Goal: Task Accomplishment & Management: Manage account settings

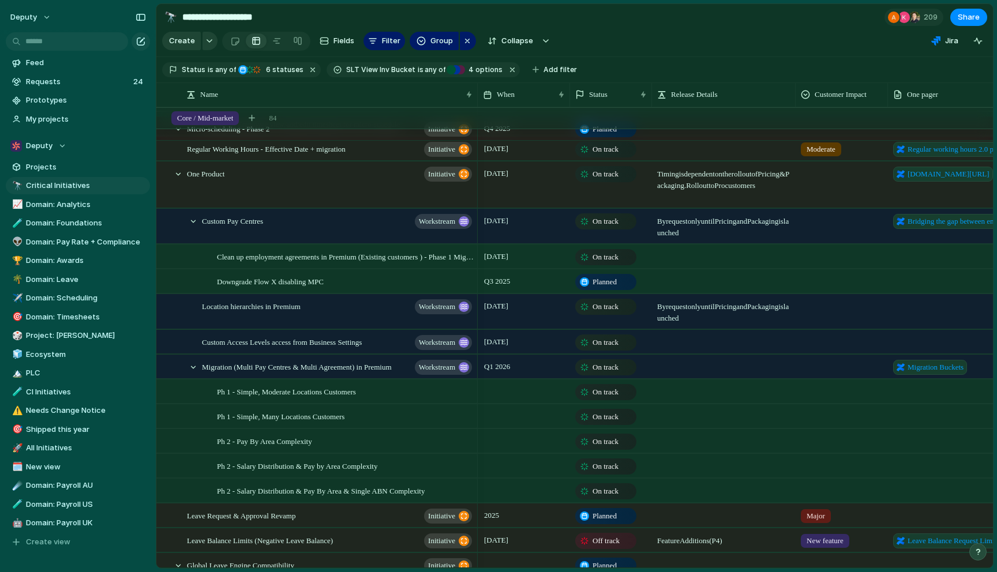
scroll to position [187, 0]
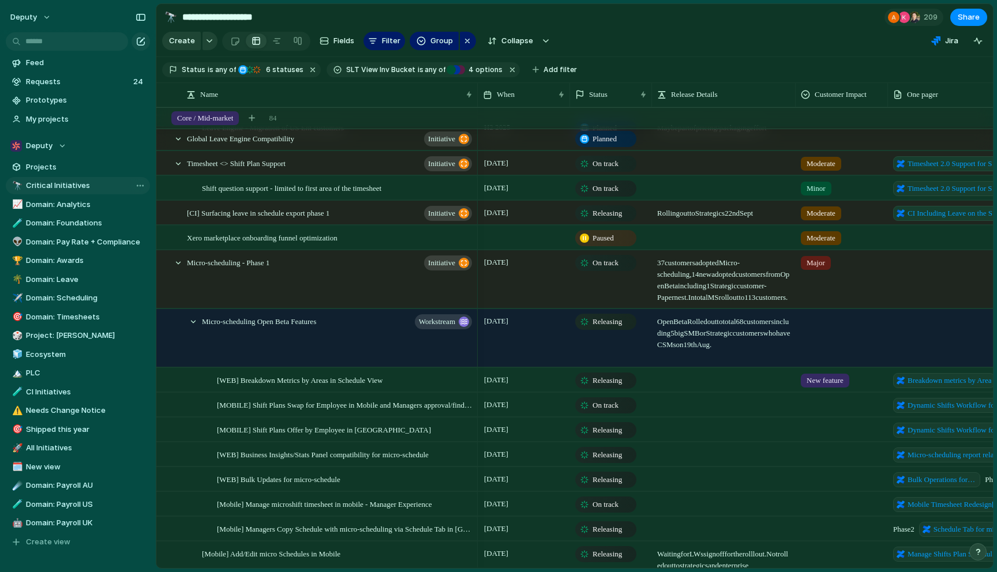
click at [61, 193] on link "🔭 Critical Initiatives" at bounding box center [78, 185] width 144 height 17
click at [71, 188] on span "Critical Initiatives" at bounding box center [86, 186] width 120 height 12
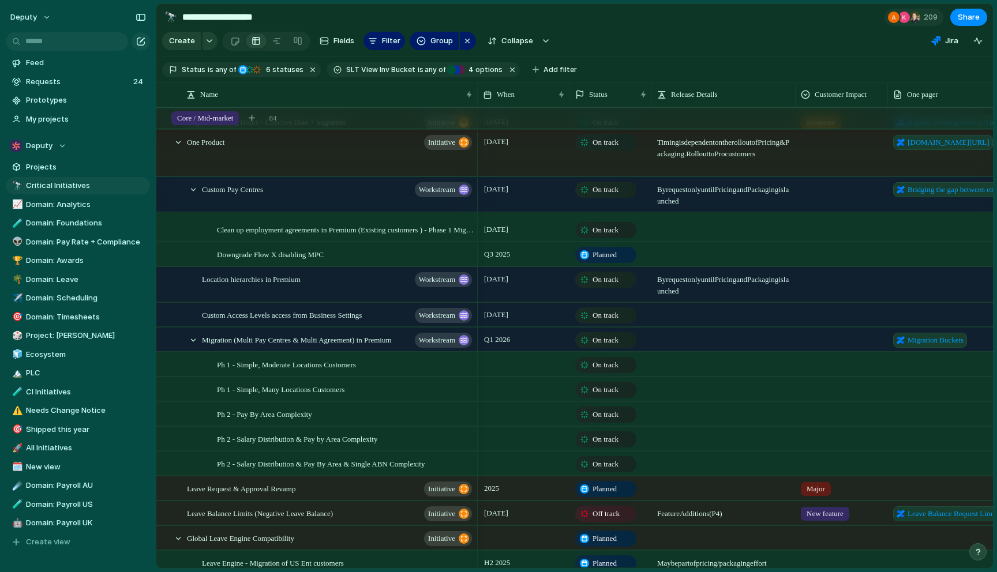
scroll to position [288, 0]
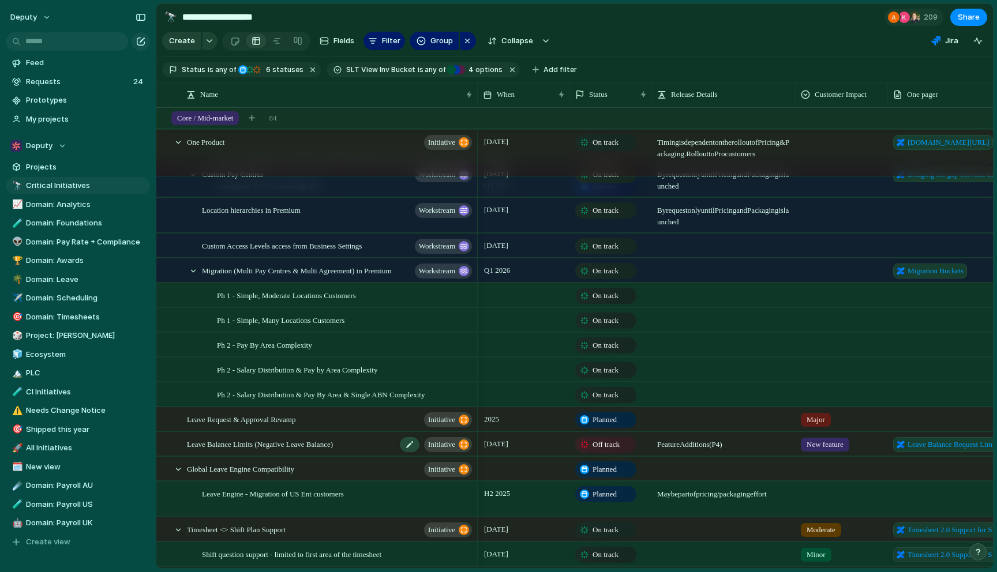
click at [367, 445] on div "Leave Balance Limits (Negative Leave Balance) initiative" at bounding box center [330, 445] width 287 height 24
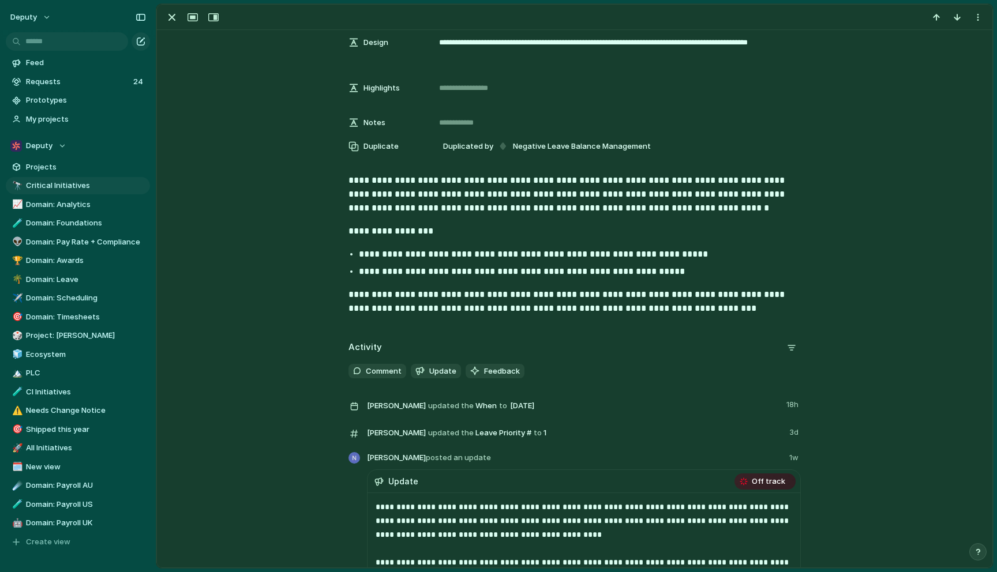
scroll to position [454, 0]
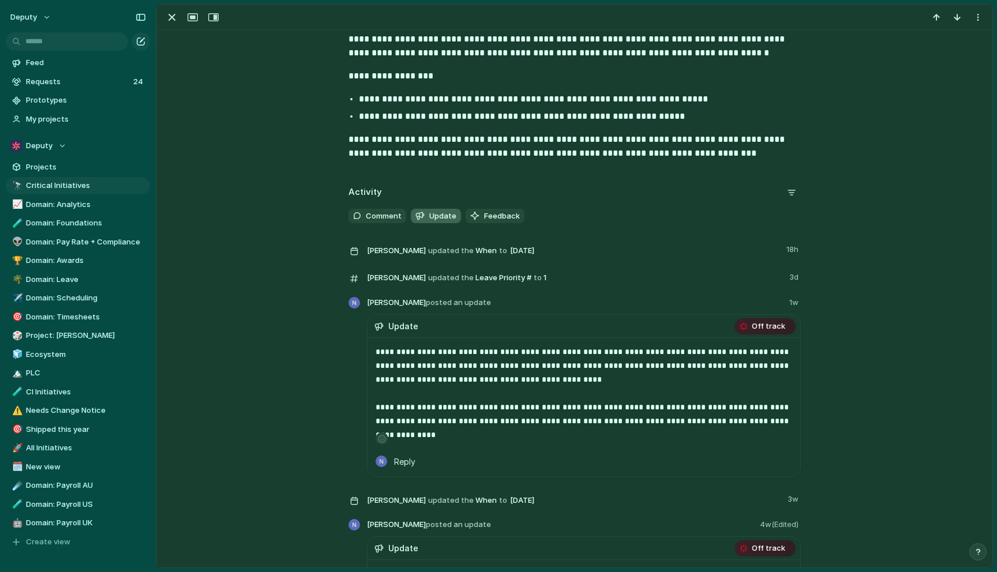
click at [444, 211] on span "Update" at bounding box center [442, 217] width 27 height 12
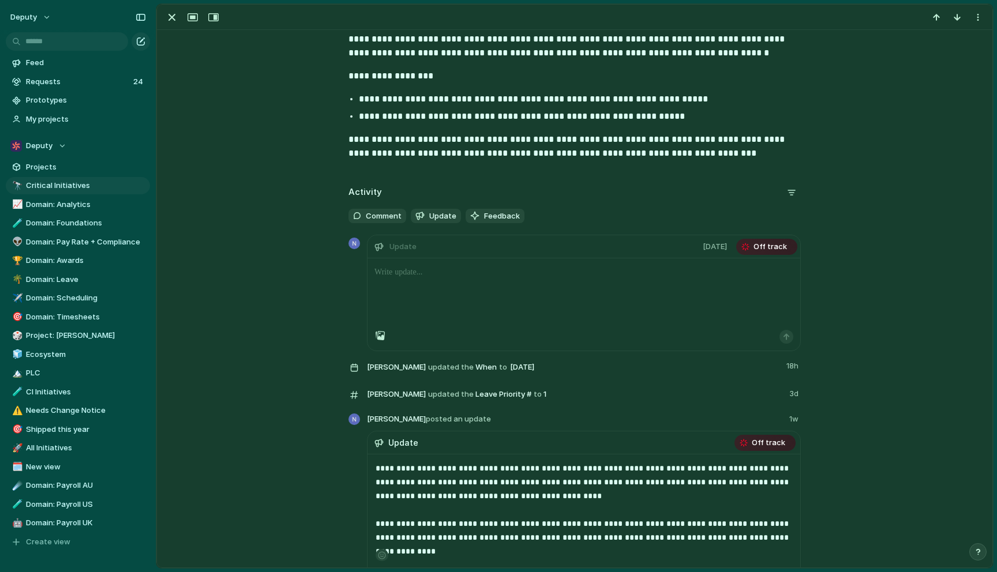
click at [494, 302] on div at bounding box center [583, 294] width 433 height 72
click at [763, 244] on span "Off track" at bounding box center [769, 247] width 33 height 12
click at [666, 286] on div at bounding box center [583, 294] width 433 height 72
click at [572, 243] on header "Update 30 September Off track" at bounding box center [583, 246] width 433 height 23
click at [544, 299] on div at bounding box center [583, 294] width 433 height 72
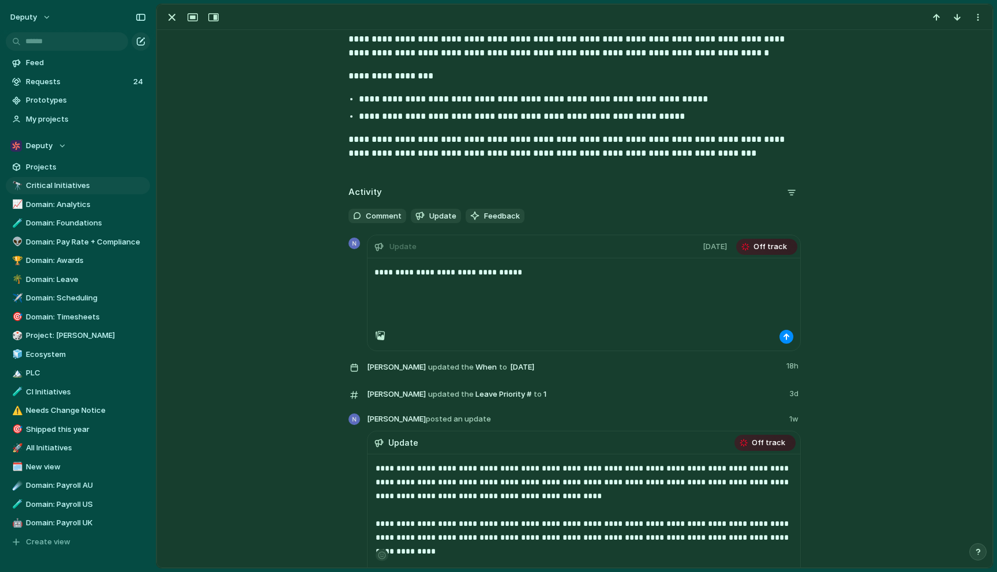
click at [418, 272] on p "**********" at bounding box center [583, 272] width 419 height 14
drag, startPoint x: 519, startPoint y: 276, endPoint x: 438, endPoint y: 275, distance: 80.2
click at [438, 275] on p "**********" at bounding box center [583, 272] width 419 height 14
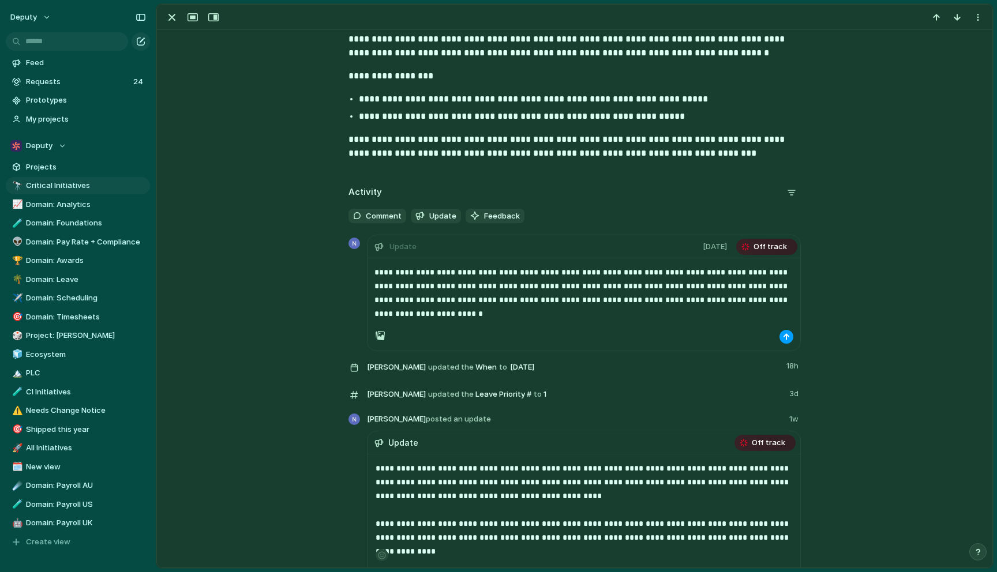
click at [783, 339] on div "button" at bounding box center [786, 336] width 7 height 7
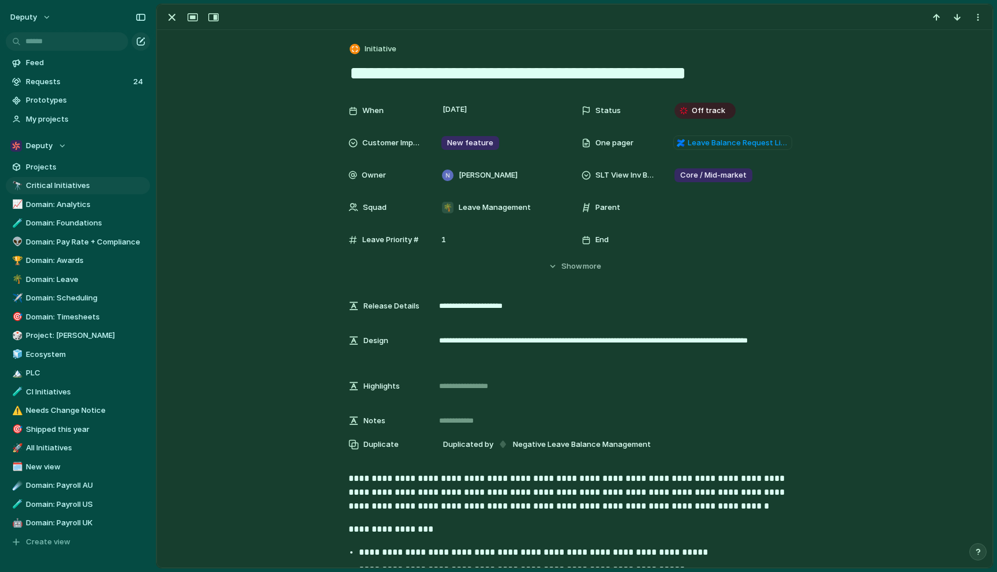
scroll to position [0, 0]
